Goal: Find specific page/section: Find specific page/section

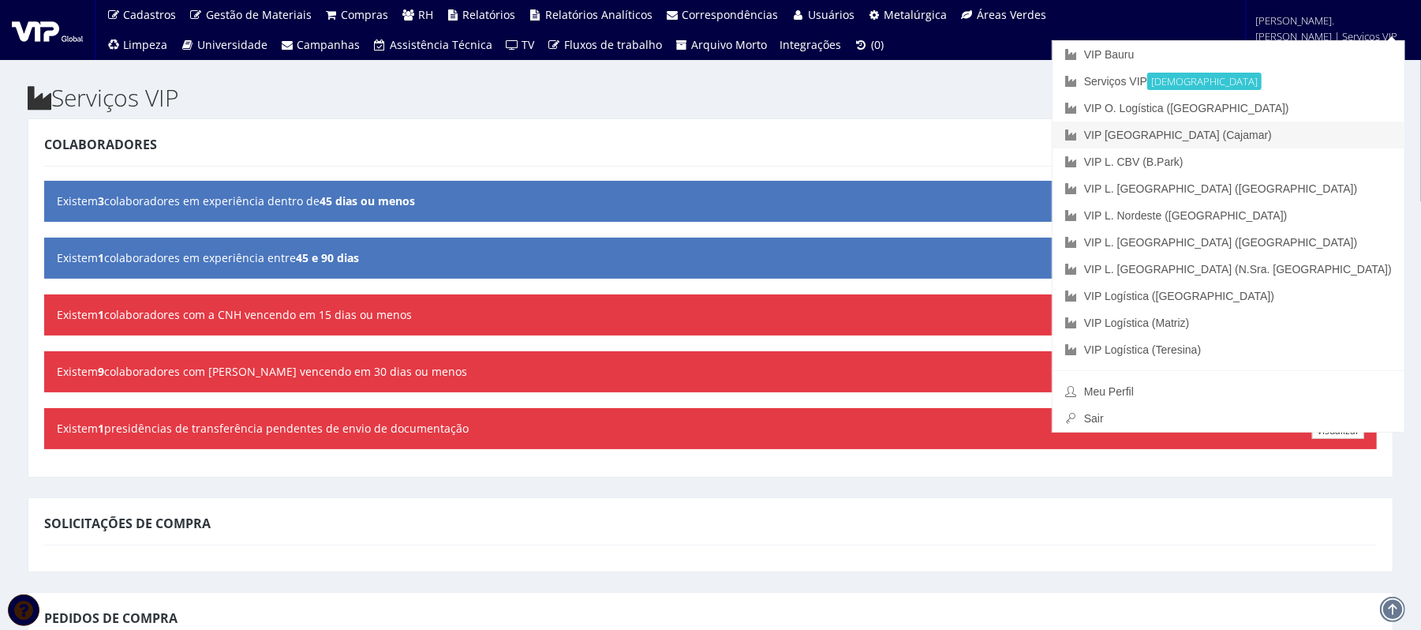
click at [1065, 143] on link "VIP [GEOGRAPHIC_DATA] (Cajamar)" at bounding box center [1229, 135] width 352 height 27
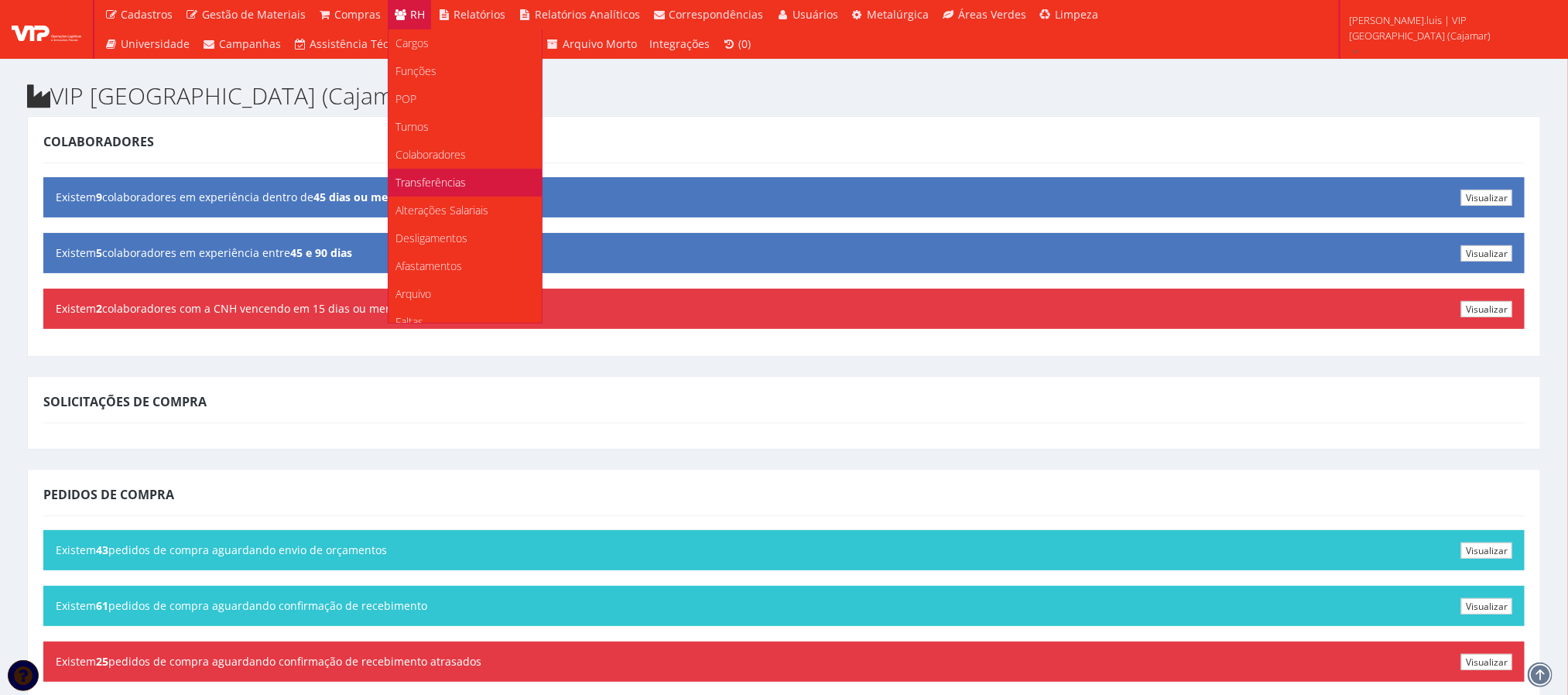
click at [432, 181] on span "Transferências" at bounding box center [431, 181] width 71 height 15
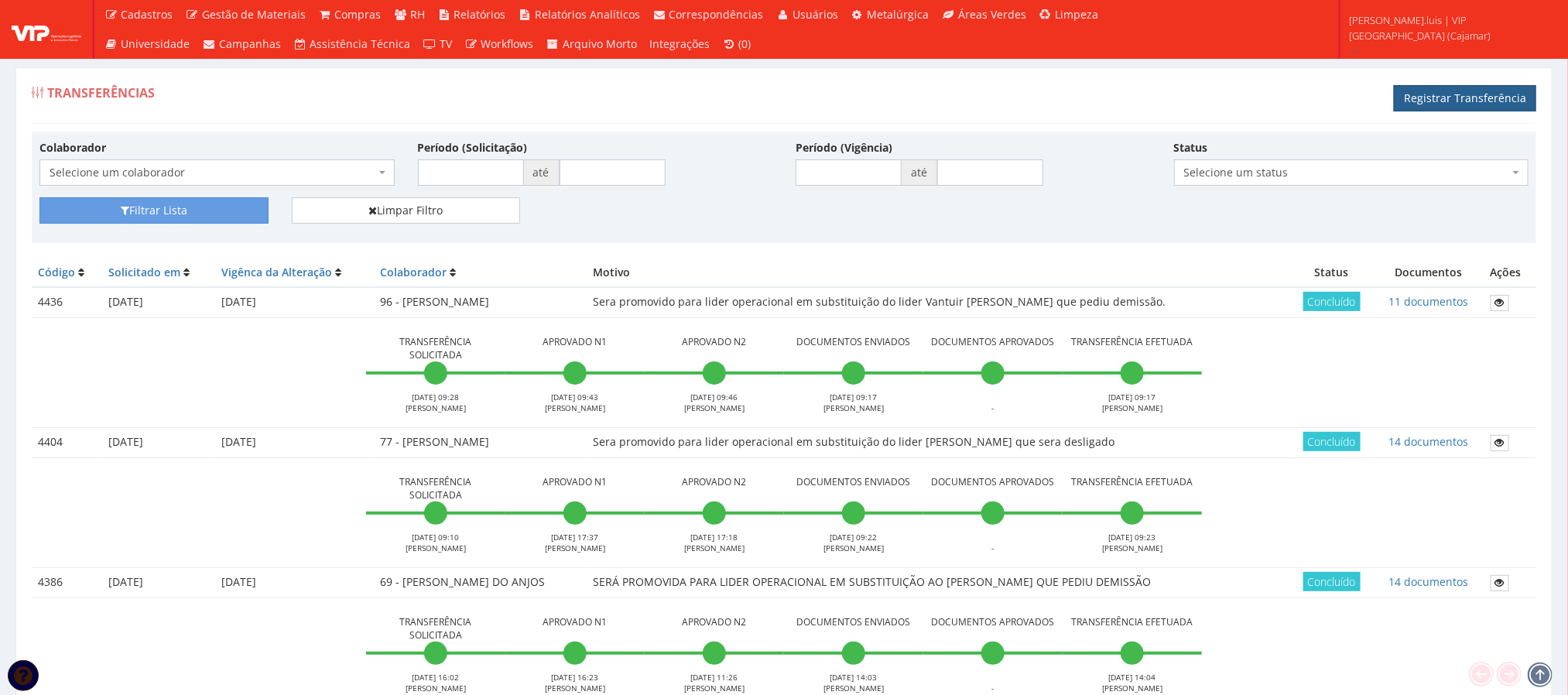
click at [1433, 89] on link "Registrar Transferência" at bounding box center [1464, 98] width 142 height 26
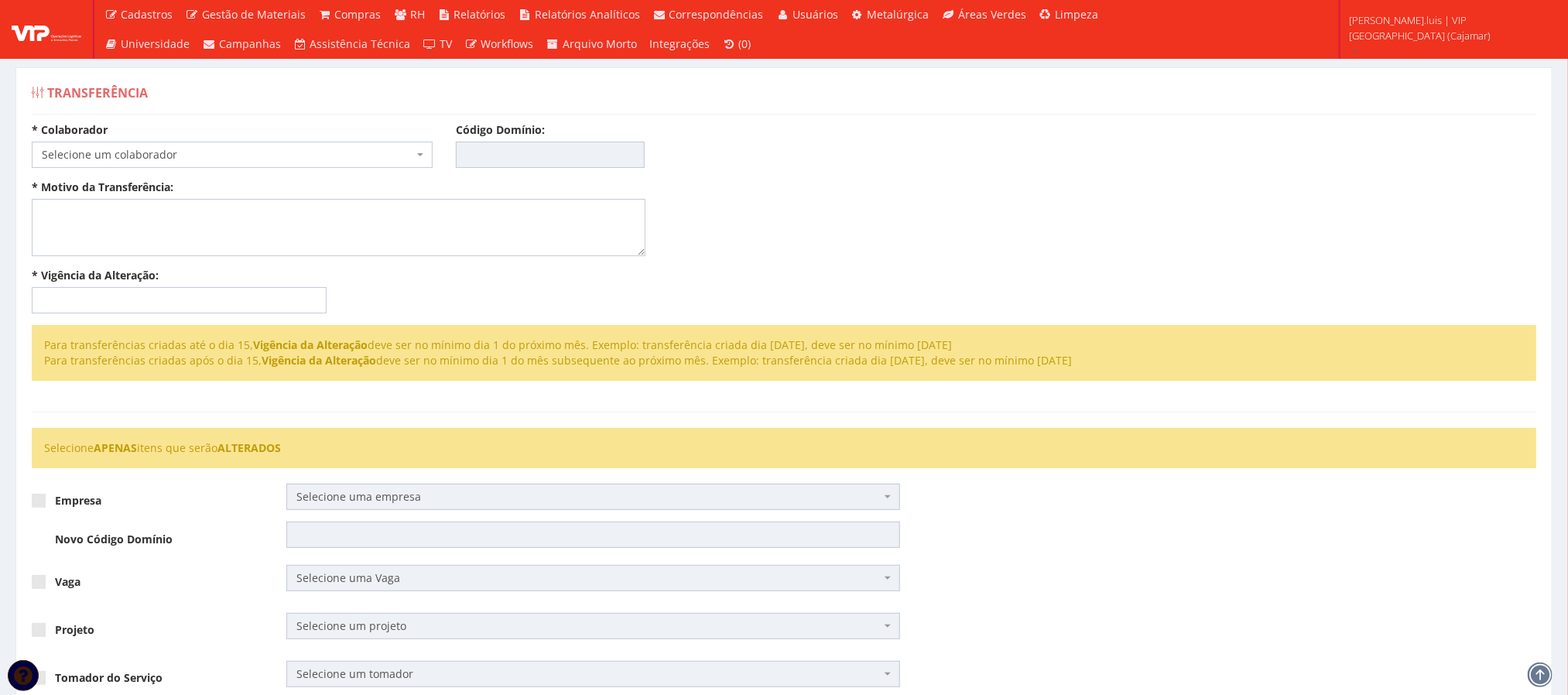
click at [1000, 564] on div "Empresa Novo Código Domínio Selecione uma empresa VIP Bauru VIP Brasil (Cajamar…" at bounding box center [784, 523] width 1528 height 81
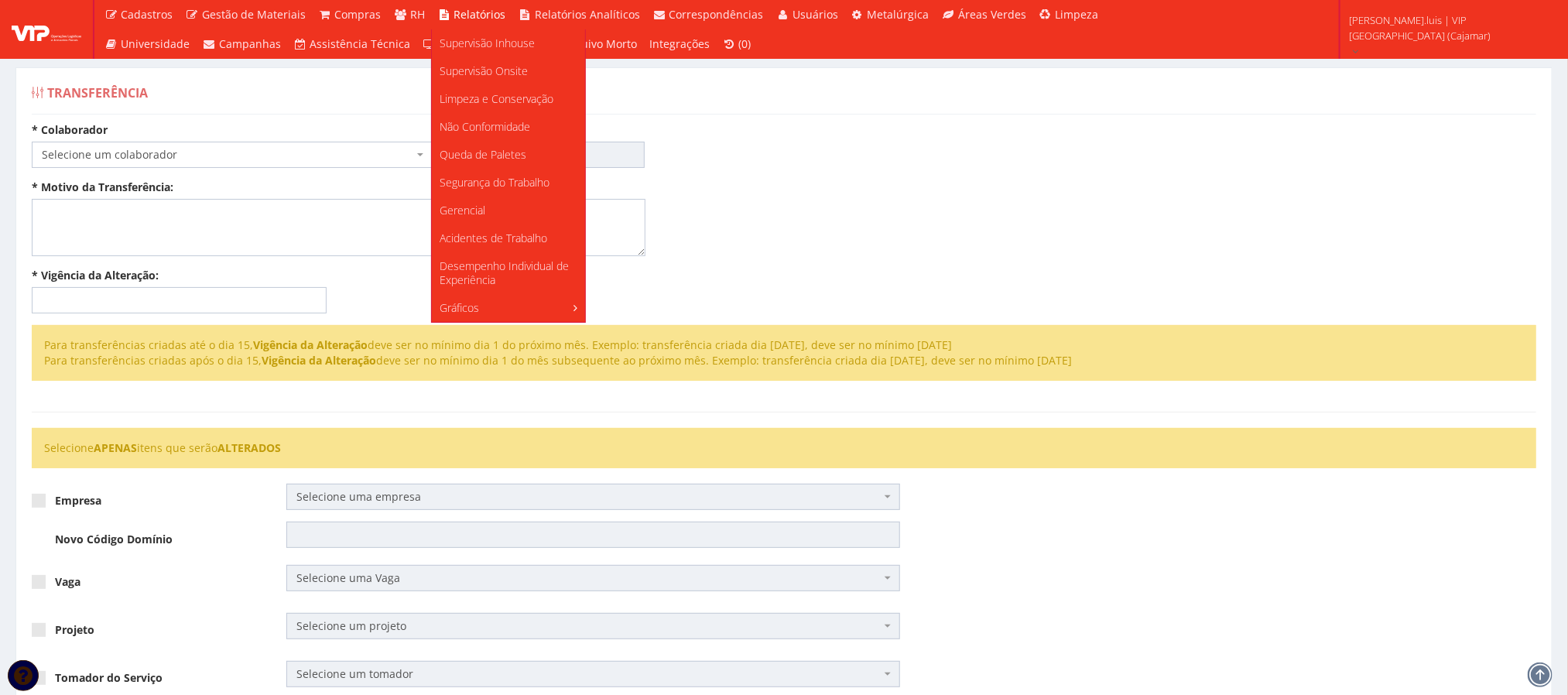
click at [472, 10] on span "Relatórios" at bounding box center [480, 14] width 52 height 15
click at [463, 40] on span "Supervisão Inhouse" at bounding box center [486, 42] width 95 height 15
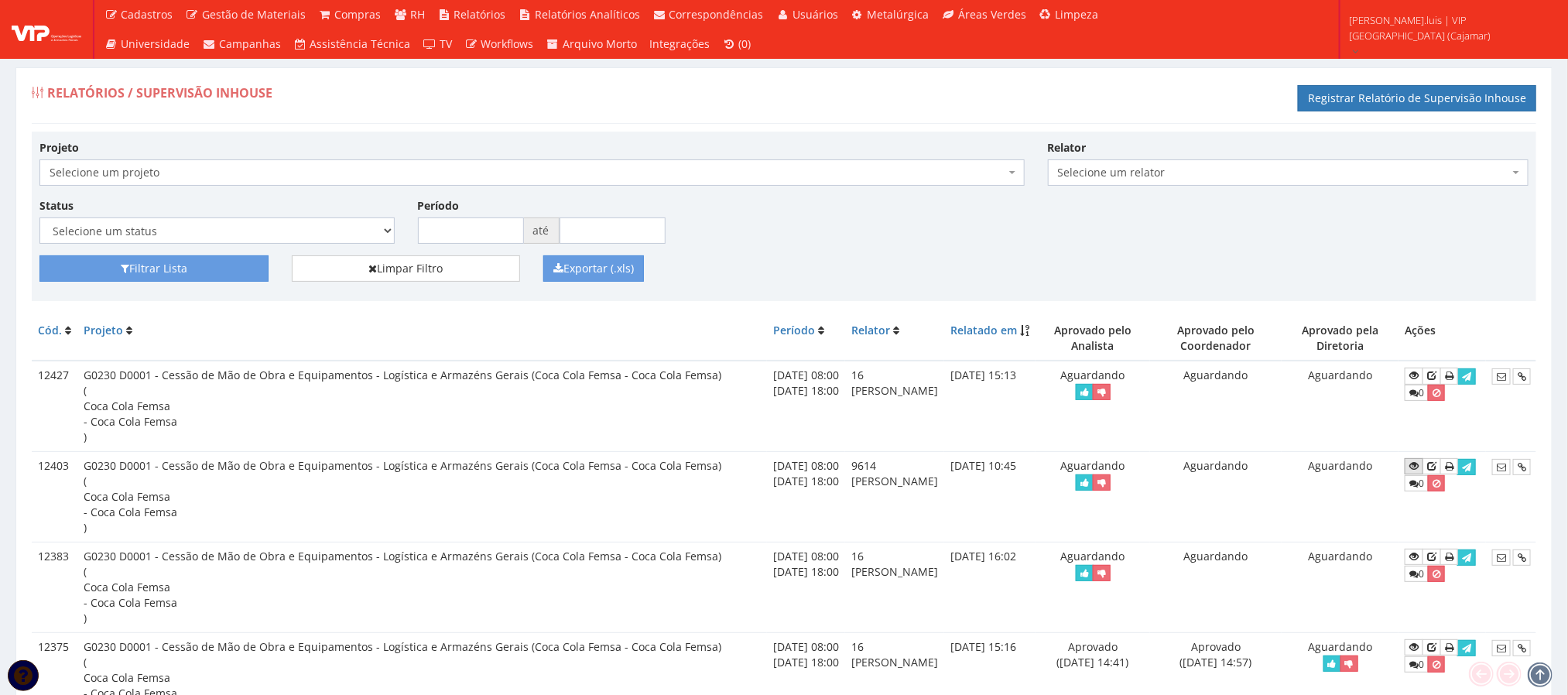
click at [1419, 472] on icon at bounding box center [1413, 466] width 9 height 11
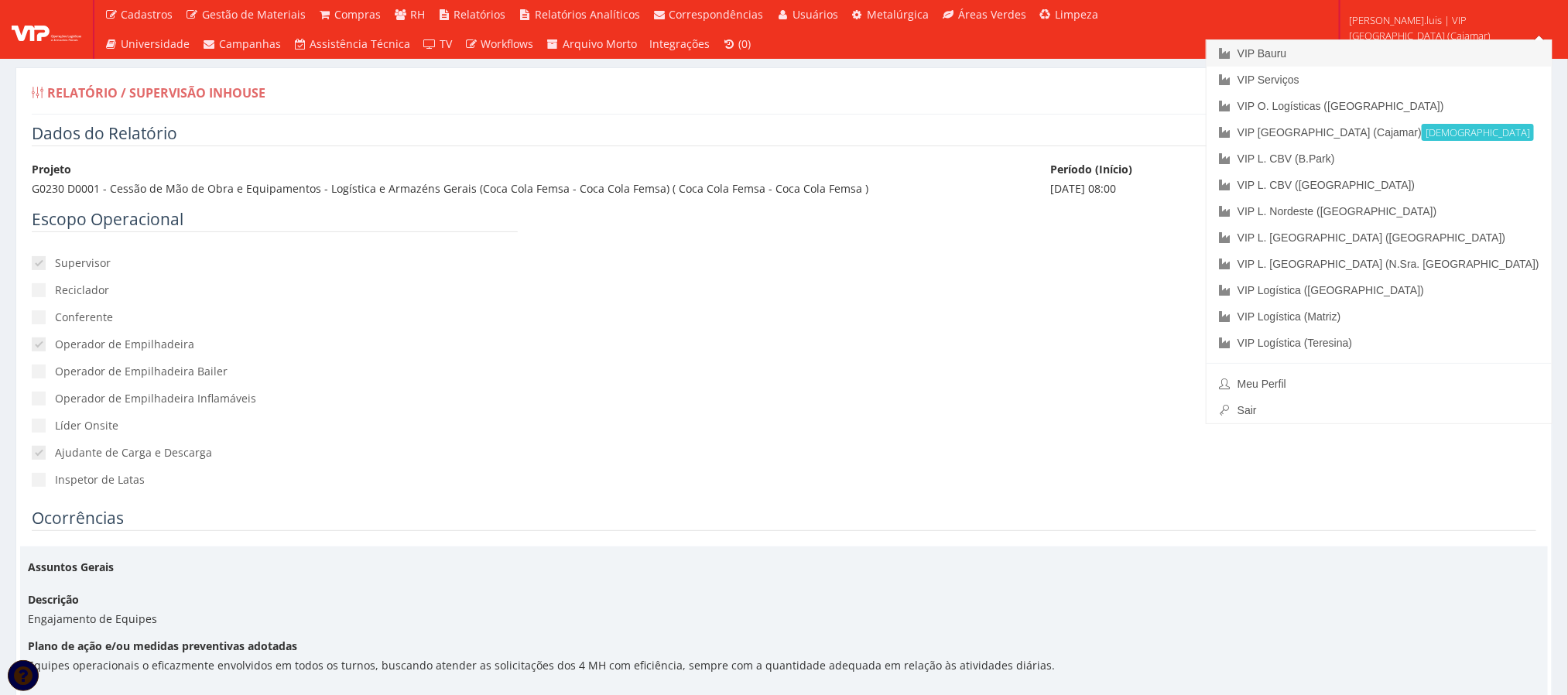
drag, startPoint x: 1581, startPoint y: 66, endPoint x: 1540, endPoint y: 49, distance: 44.4
click at [1540, 49] on html "Cadastros Clientes Unidades Subclientes Unidades de Subclientes Projetos Vagas …" at bounding box center [784, 347] width 1568 height 695
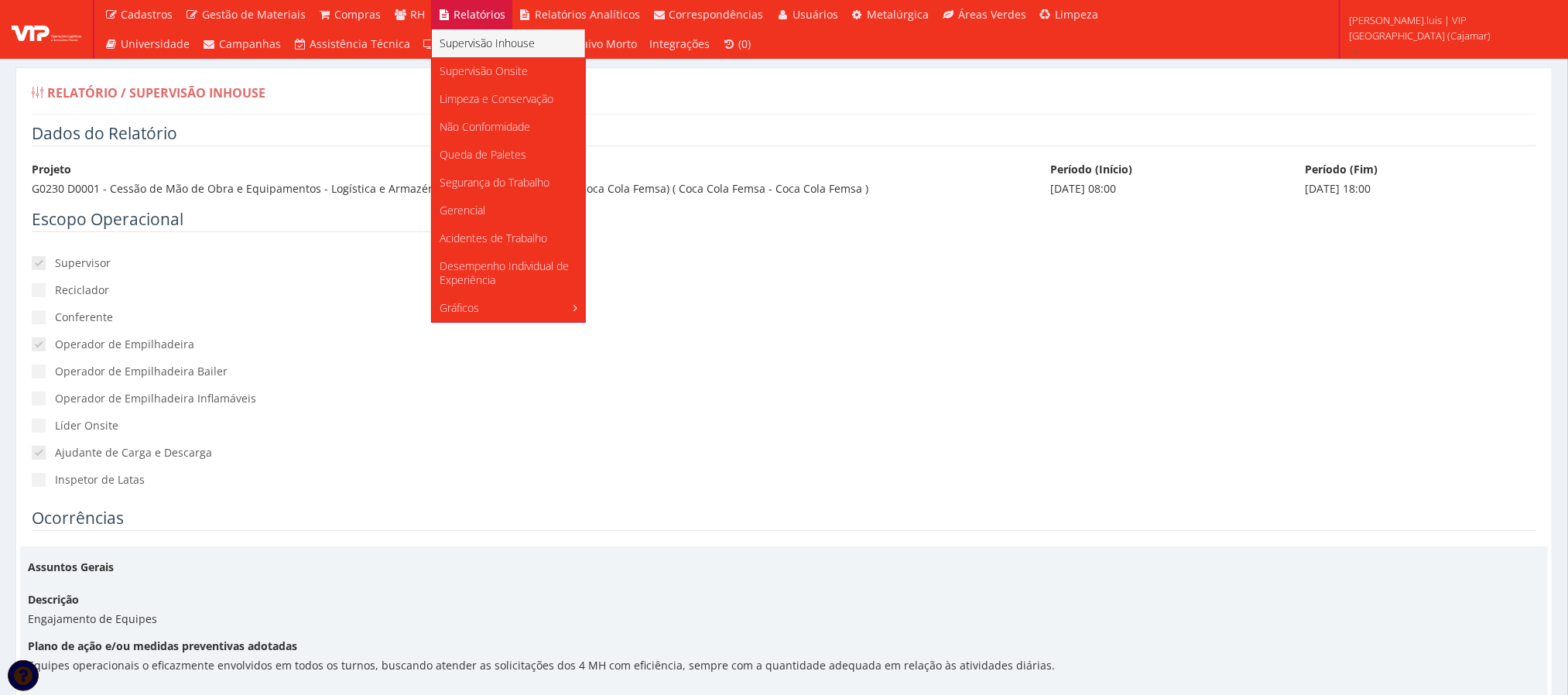
click at [461, 35] on span "Supervisão Inhouse" at bounding box center [486, 42] width 95 height 15
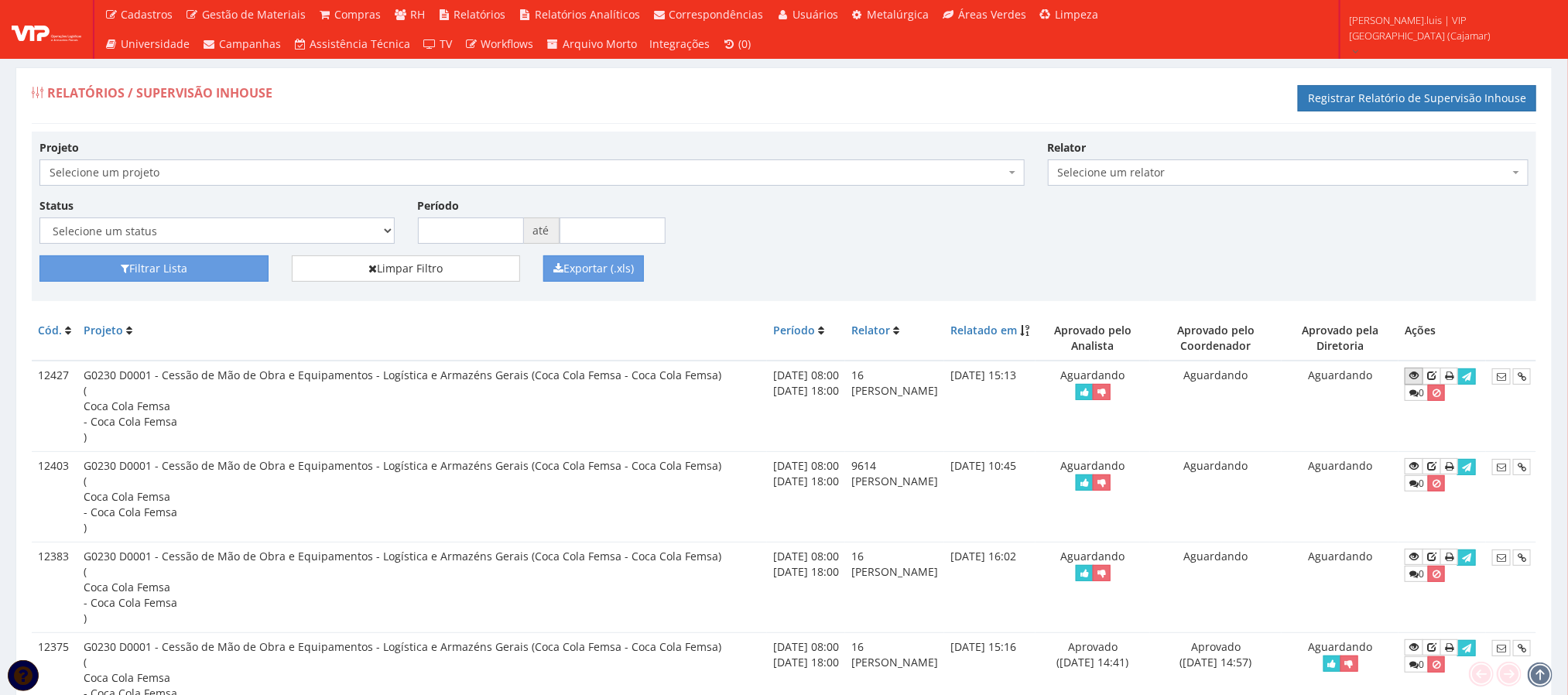
click at [1419, 378] on icon at bounding box center [1413, 374] width 9 height 11
